Goal: Information Seeking & Learning: Learn about a topic

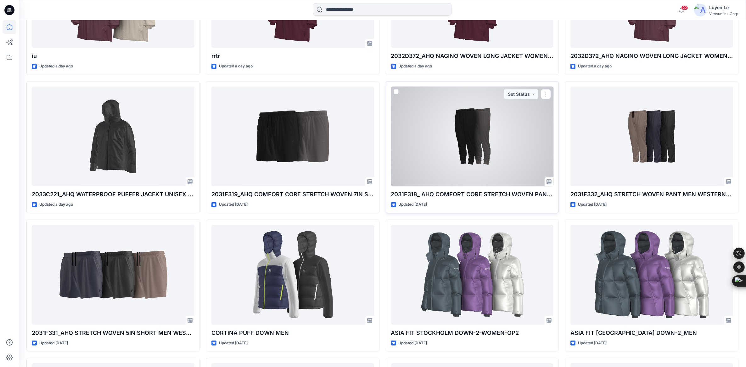
scroll to position [591, 0]
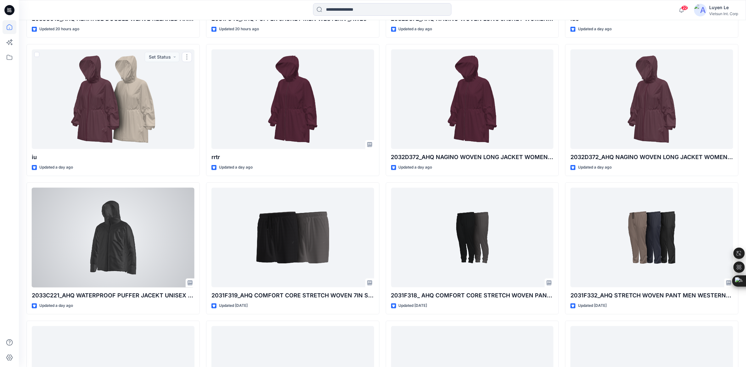
scroll to position [591, 0]
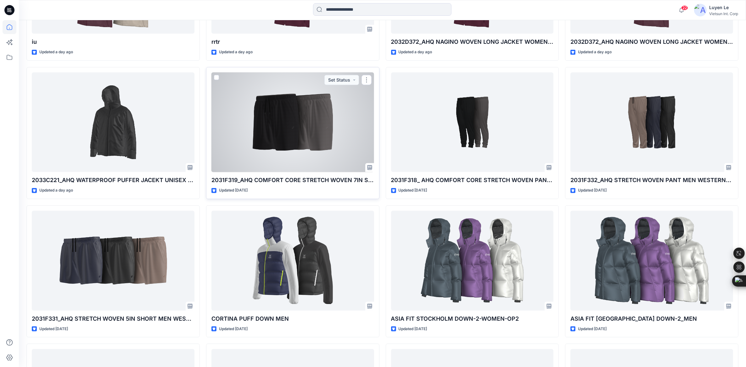
click at [289, 164] on div at bounding box center [292, 122] width 163 height 100
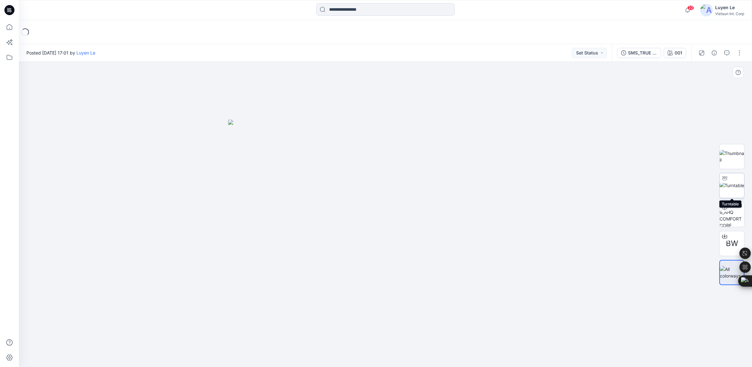
click at [730, 187] on img at bounding box center [732, 185] width 25 height 7
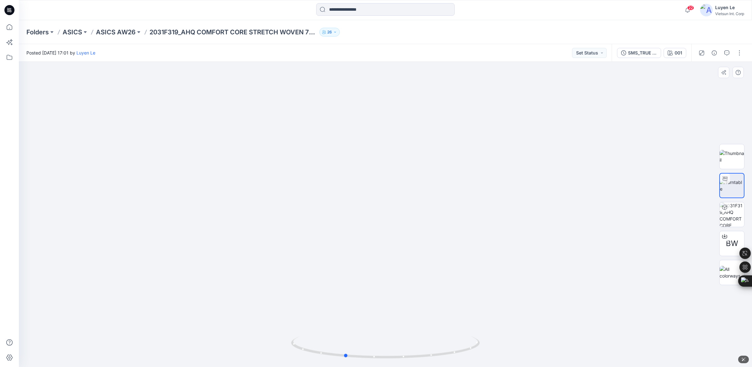
drag, startPoint x: 388, startPoint y: 358, endPoint x: 536, endPoint y: 315, distance: 154.0
click at [536, 315] on div at bounding box center [385, 214] width 733 height 305
